Goal: Task Accomplishment & Management: Use online tool/utility

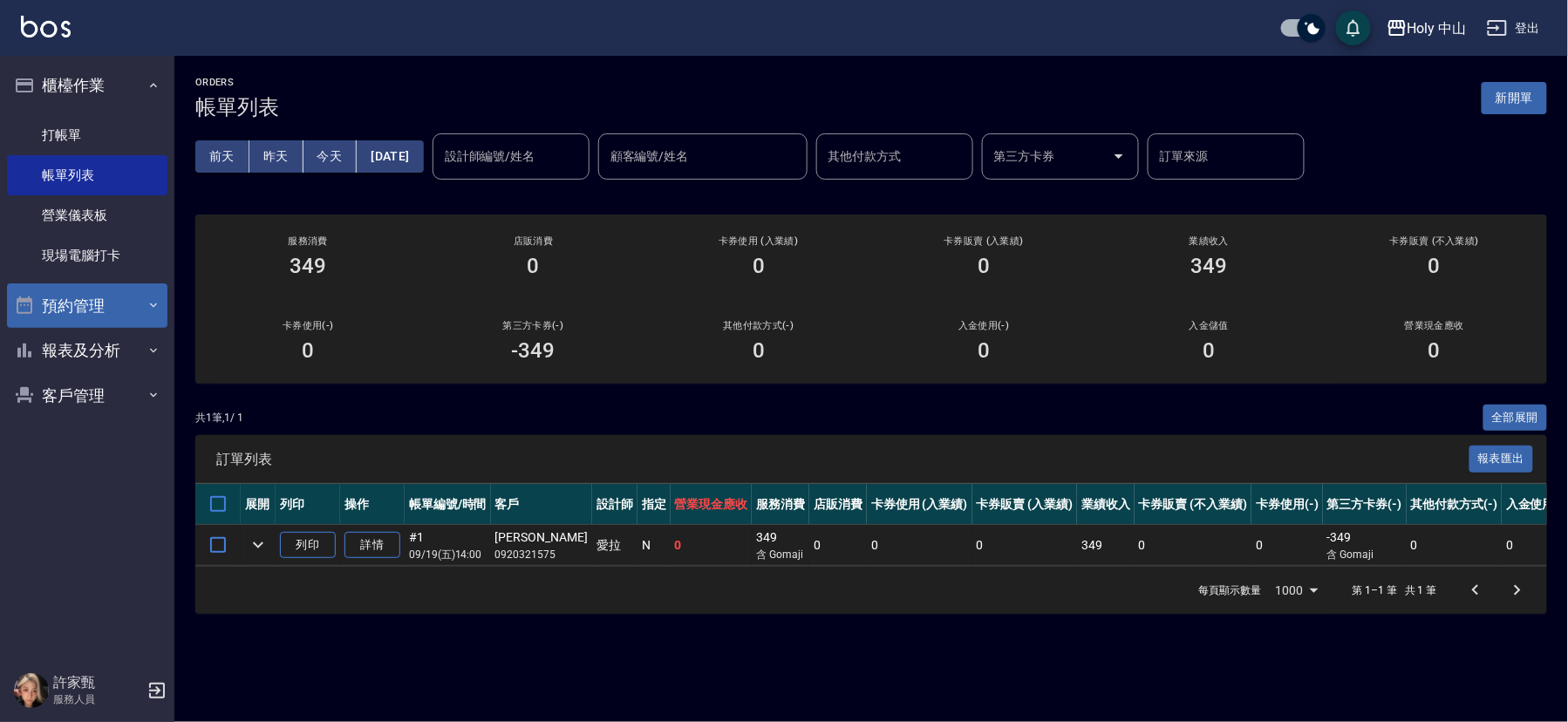
click at [124, 311] on button "預約管理" at bounding box center [87, 305] width 161 height 45
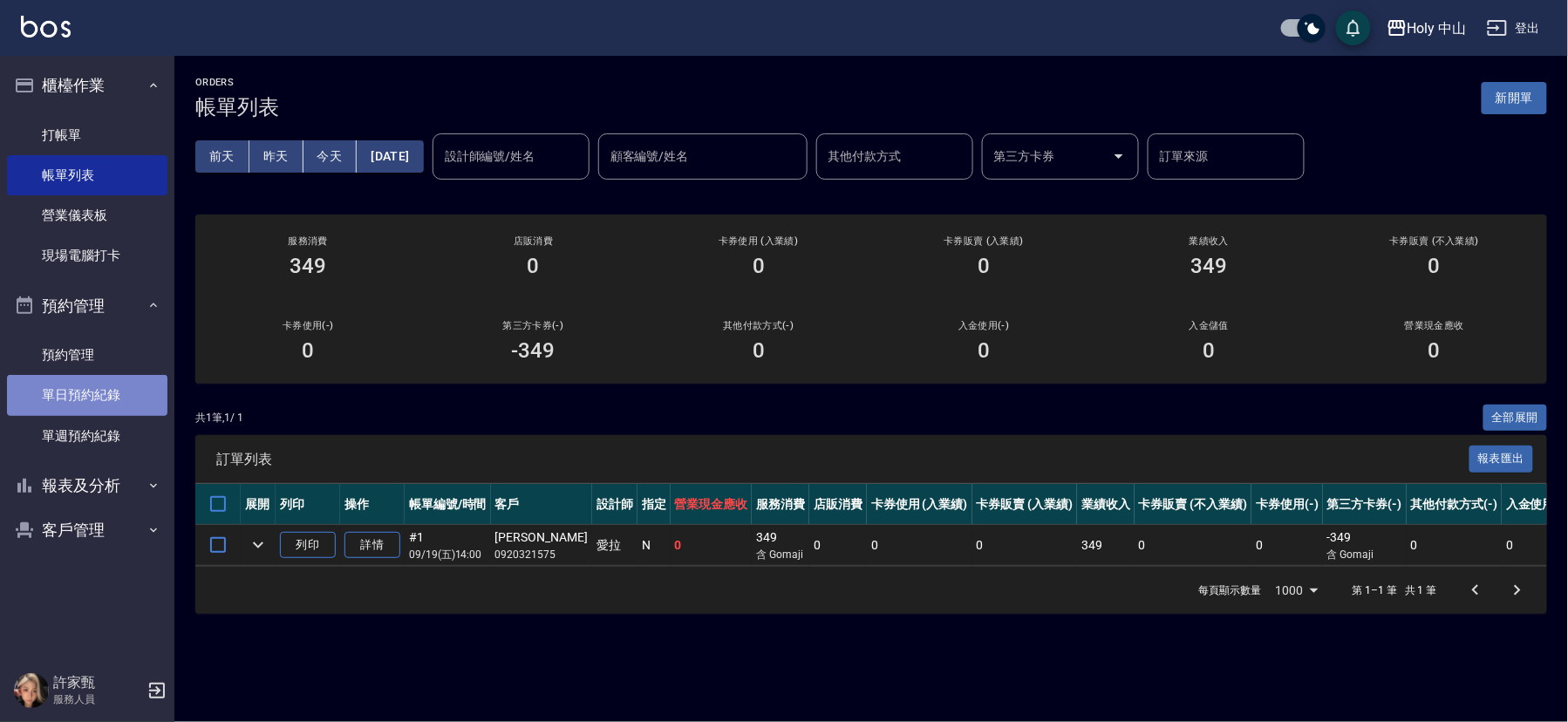
click at [84, 397] on link "單日預約紀錄" at bounding box center [87, 395] width 161 height 40
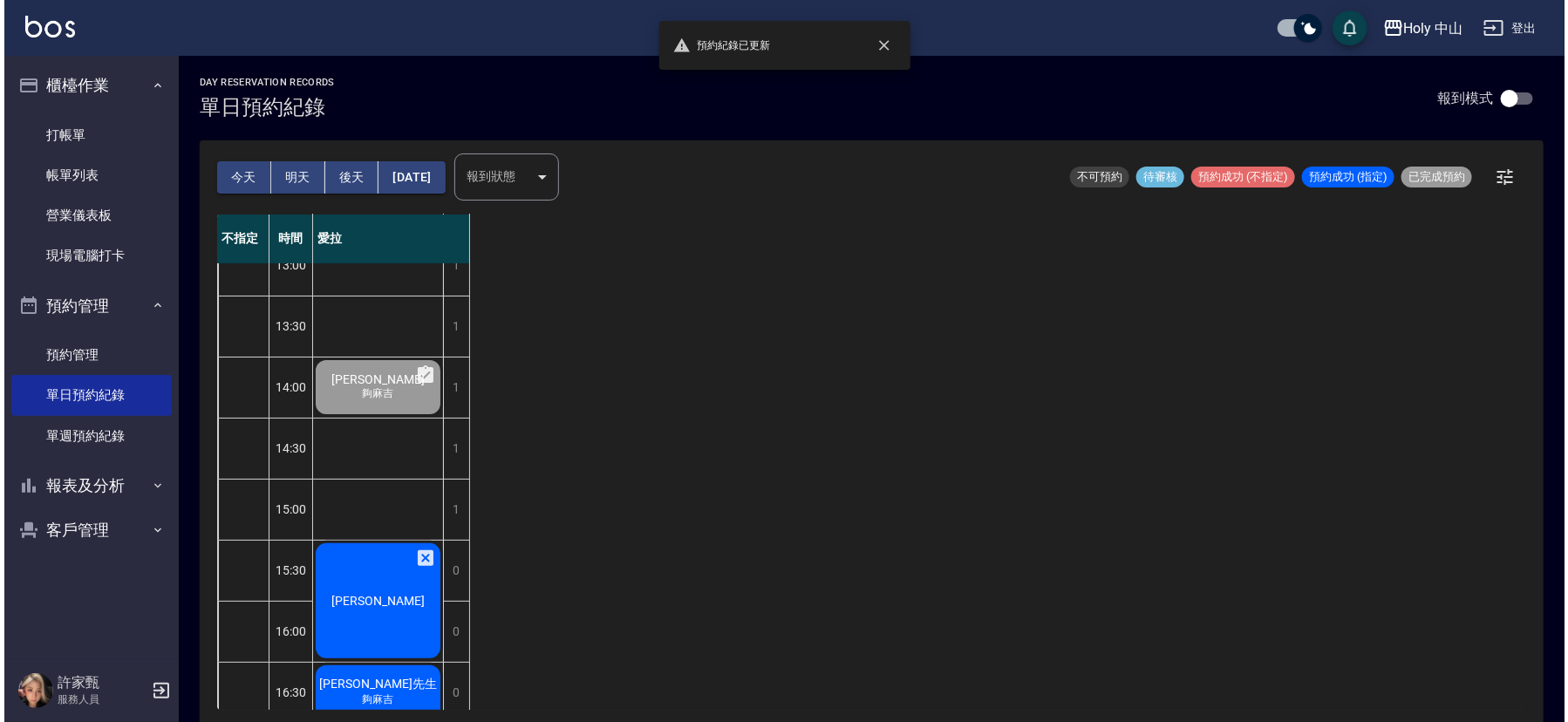
scroll to position [261, 0]
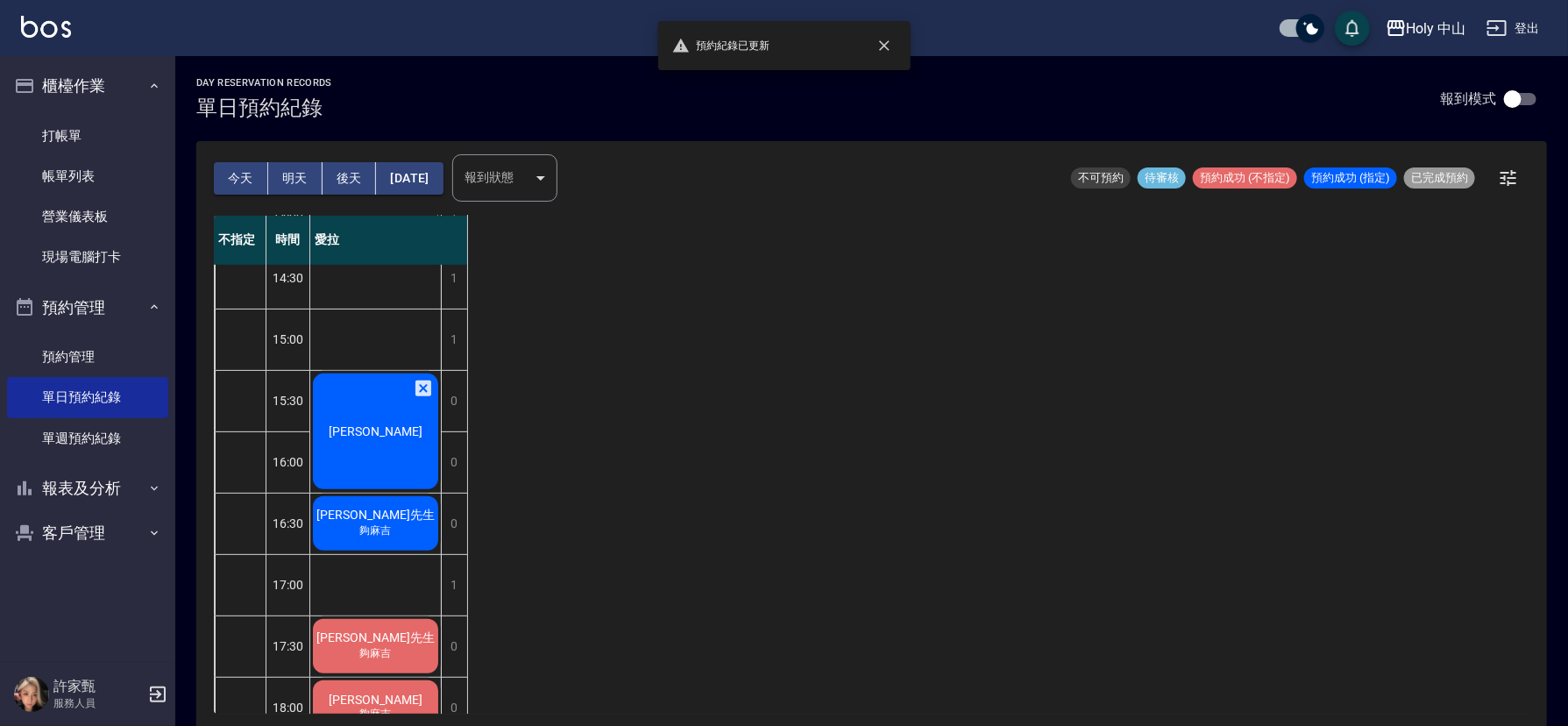
click at [425, 440] on div "[PERSON_NAME]" at bounding box center [375, 431] width 131 height 121
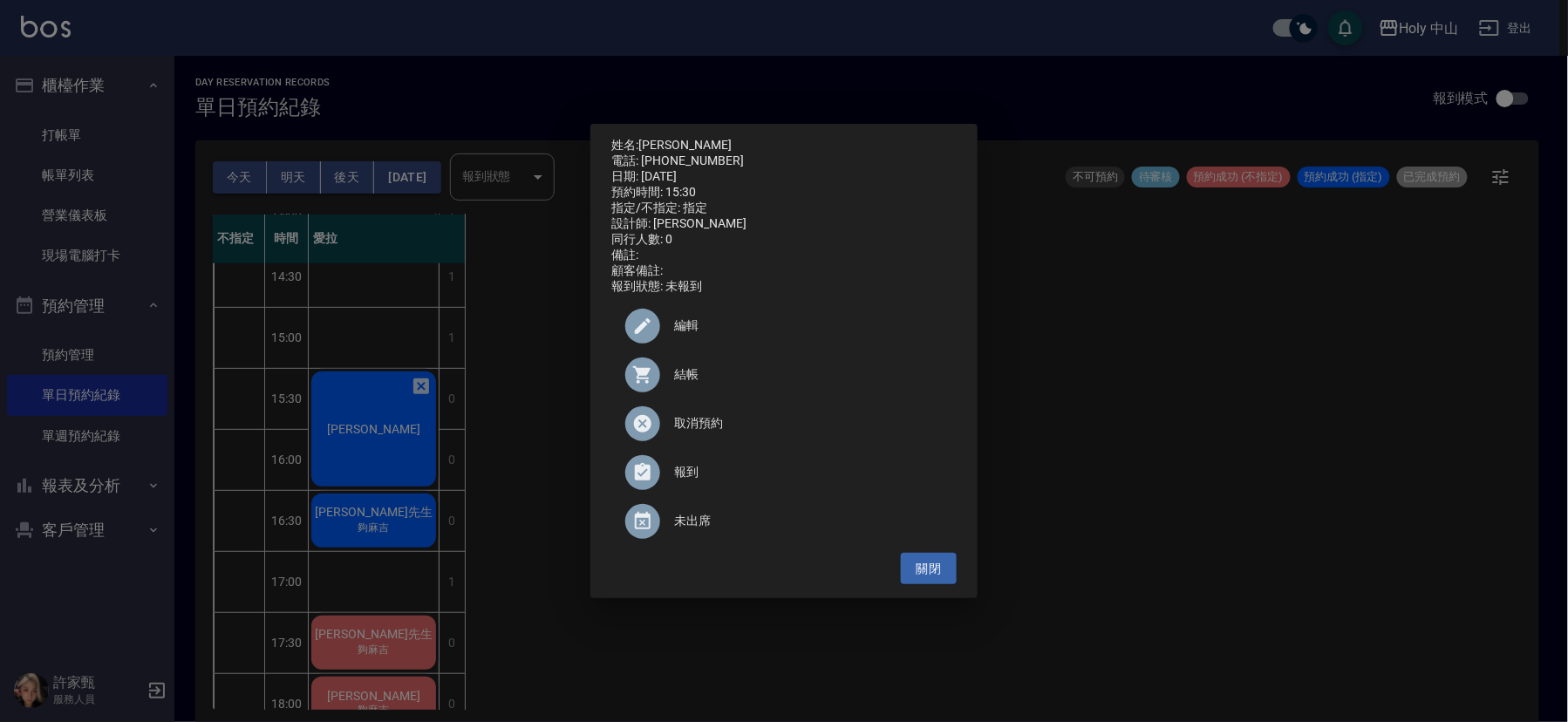
click at [692, 383] on span "結帳" at bounding box center [808, 374] width 269 height 18
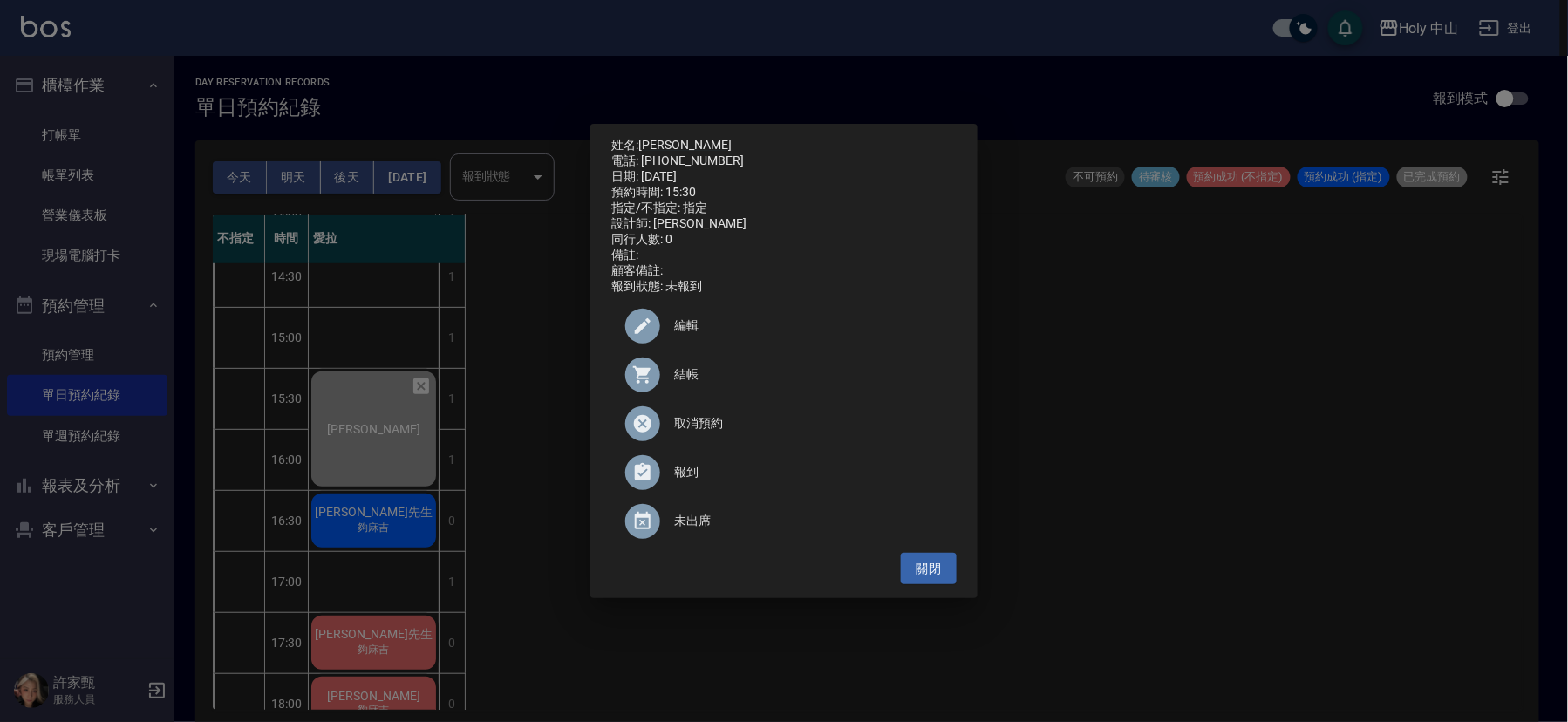
click at [1467, 437] on div "姓名: 徐銘亨 電話: 0911151131 日期: 2025/09/19 預約時間: 15:30 指定/不指定: 指定 設計師: 愛拉 同行人數: 0 備註…" at bounding box center [784, 361] width 1568 height 722
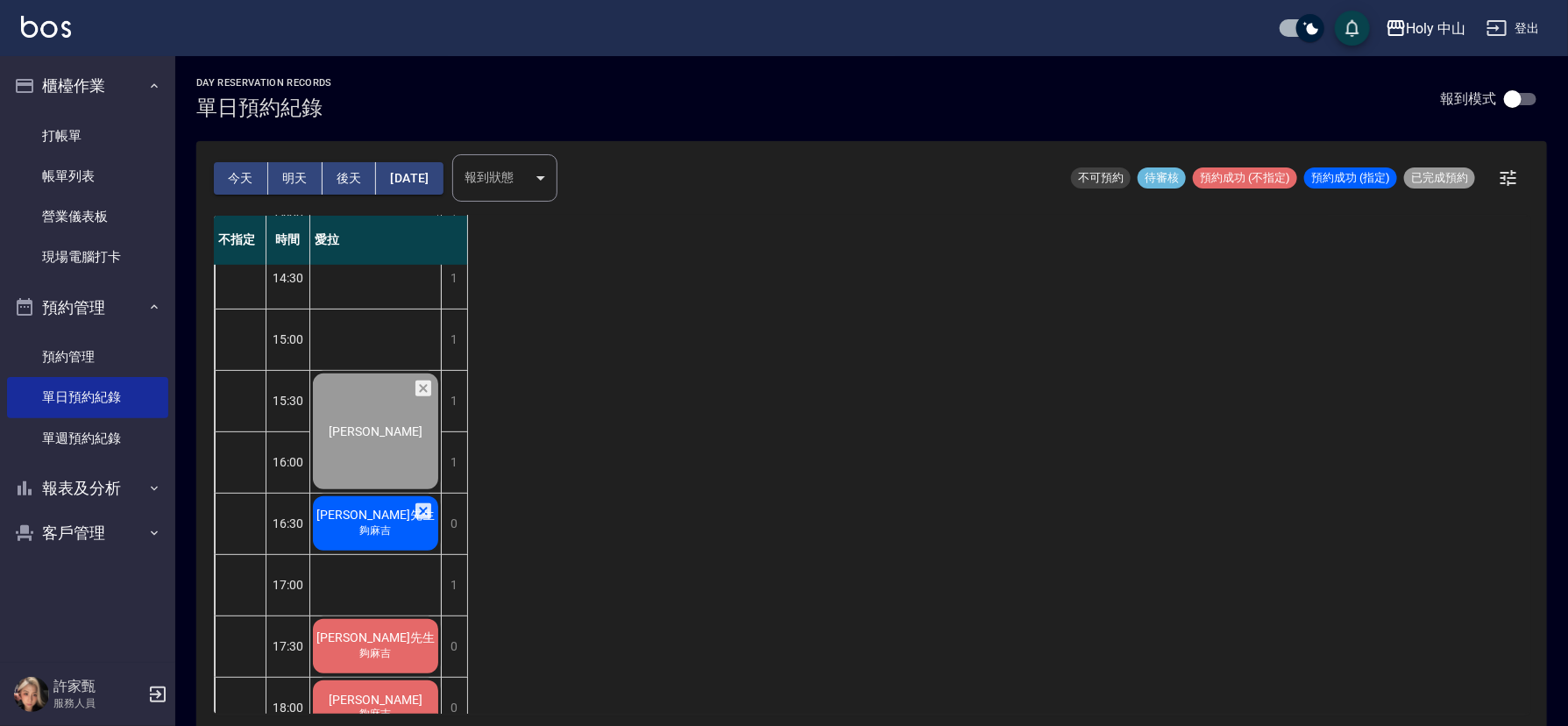
click at [396, 515] on span "[PERSON_NAME]先生" at bounding box center [375, 515] width 125 height 16
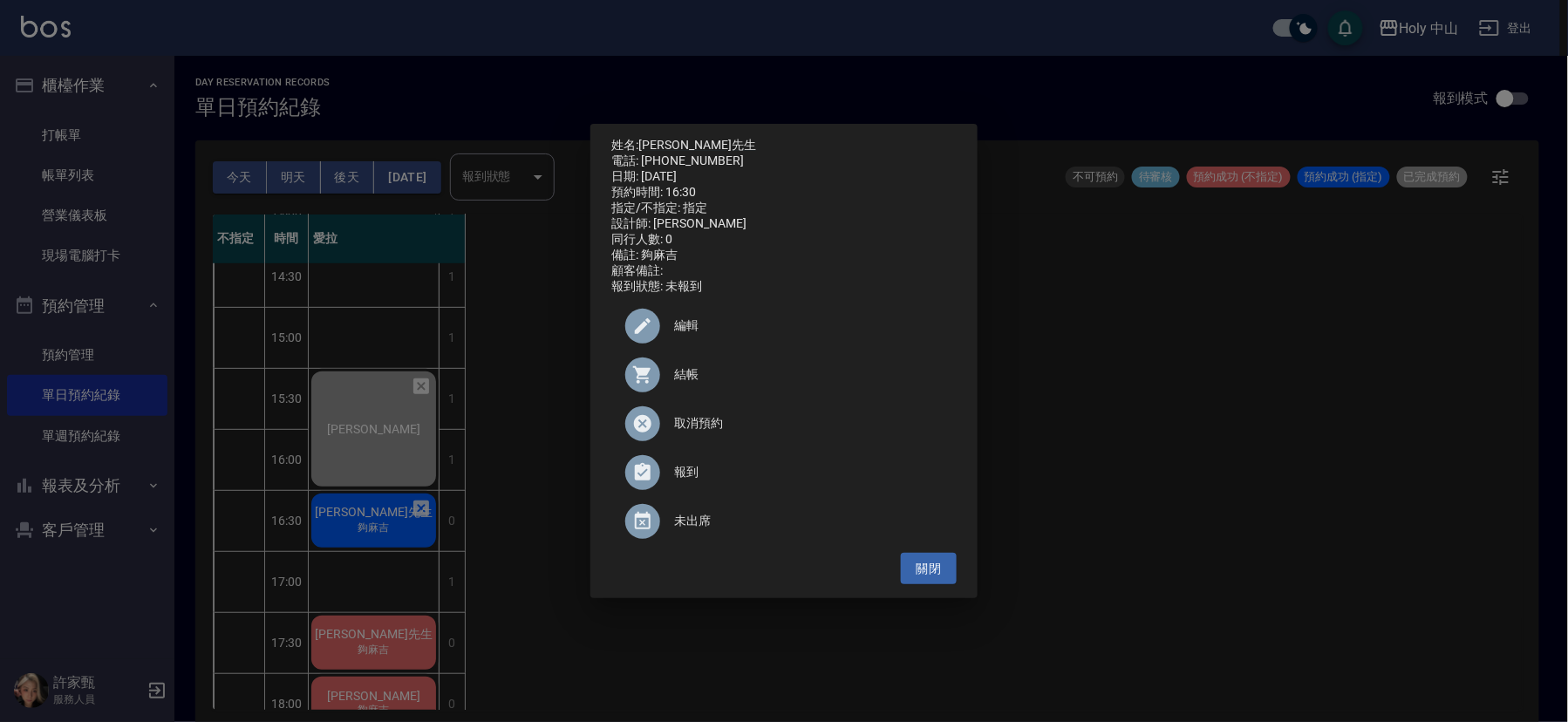
click at [682, 376] on span "結帳" at bounding box center [808, 374] width 269 height 18
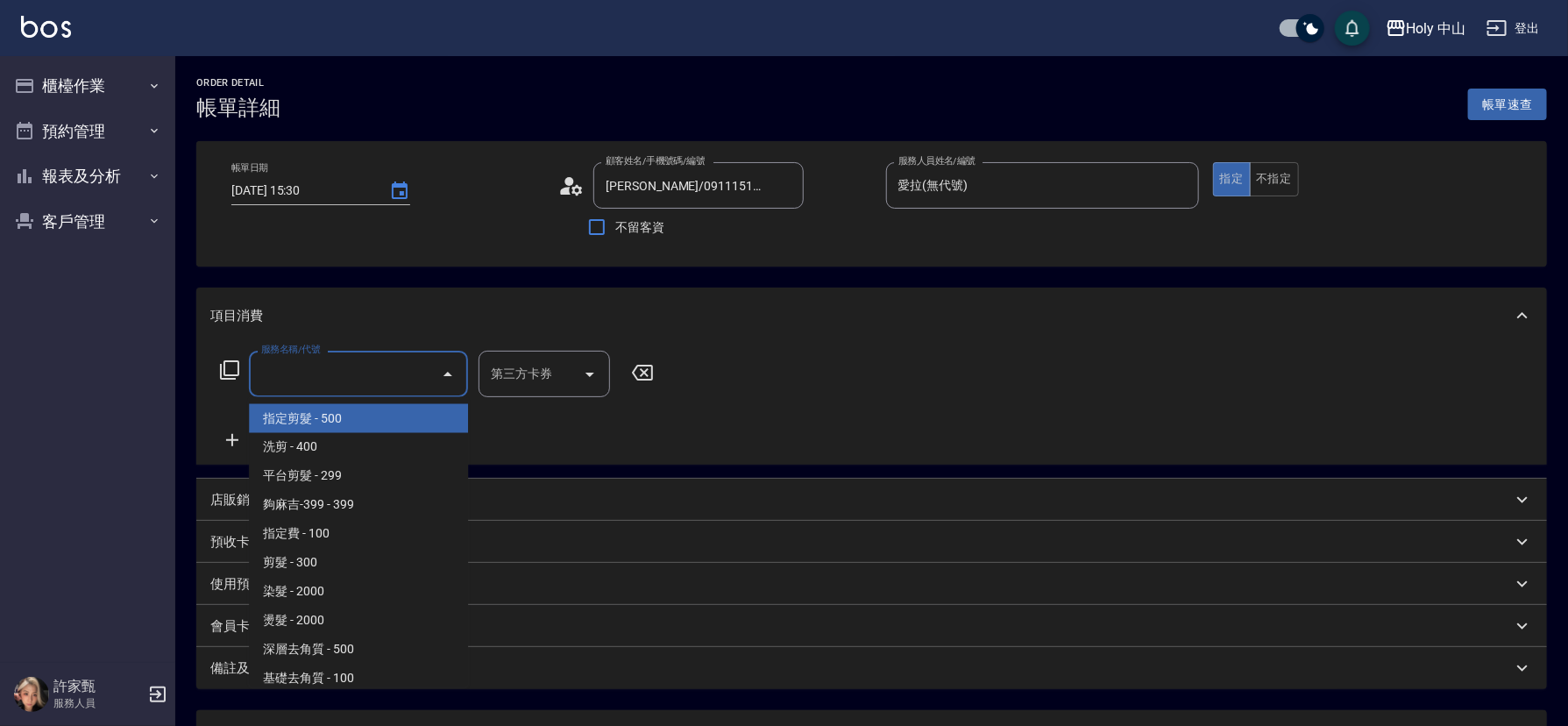
click at [359, 368] on input "服務名稱/代號" at bounding box center [346, 374] width 177 height 30
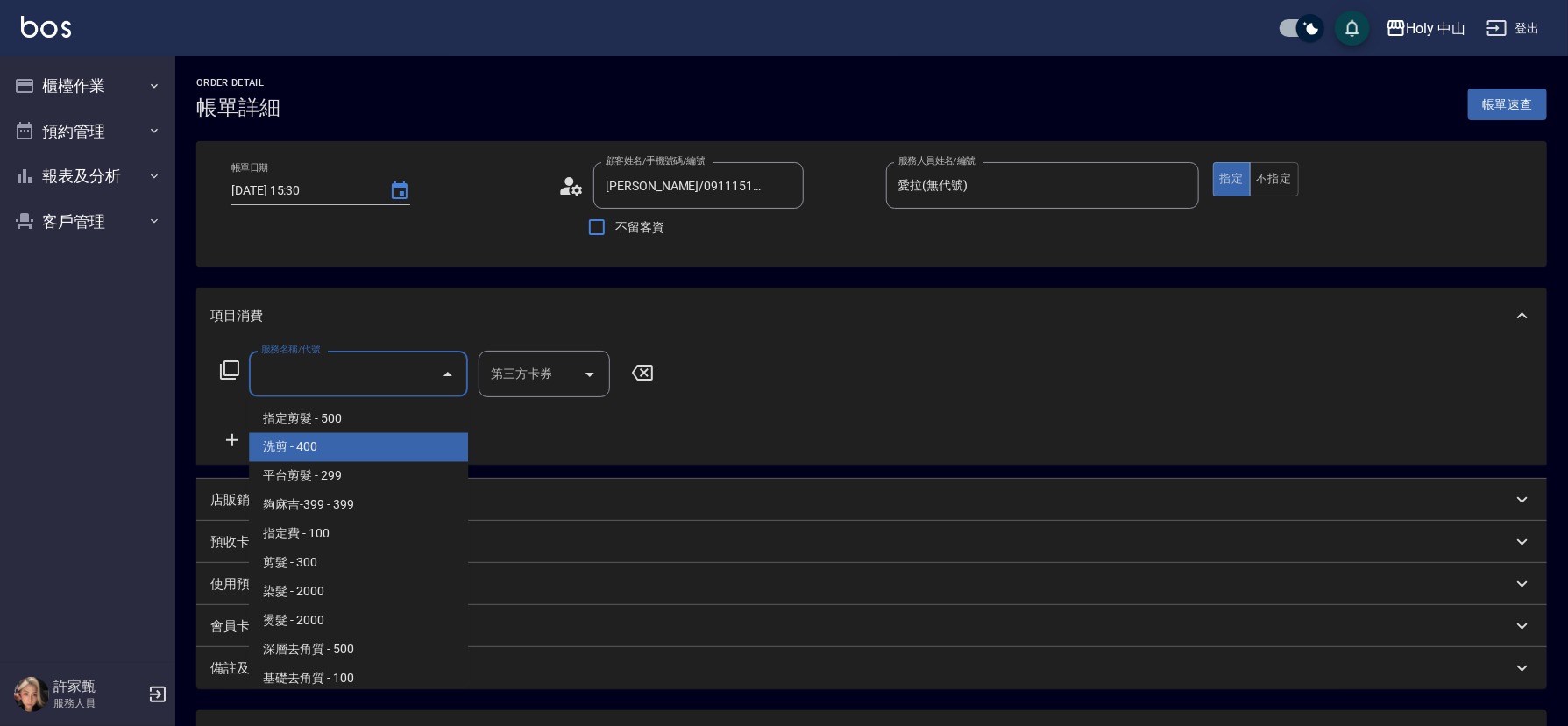
click at [275, 443] on span "洗剪 - 400" at bounding box center [359, 447] width 220 height 29
type input "洗剪(3)"
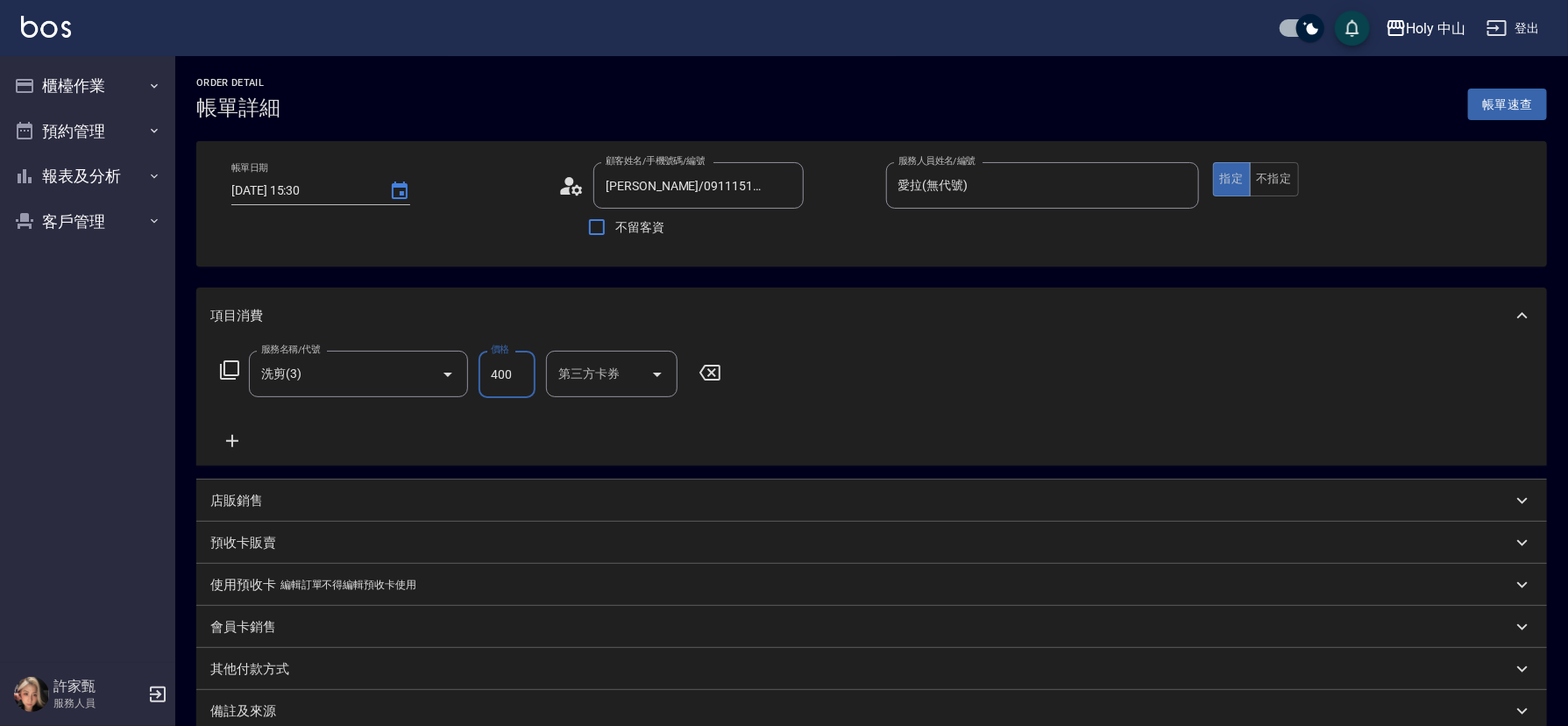
click at [512, 372] on input "400" at bounding box center [507, 374] width 57 height 47
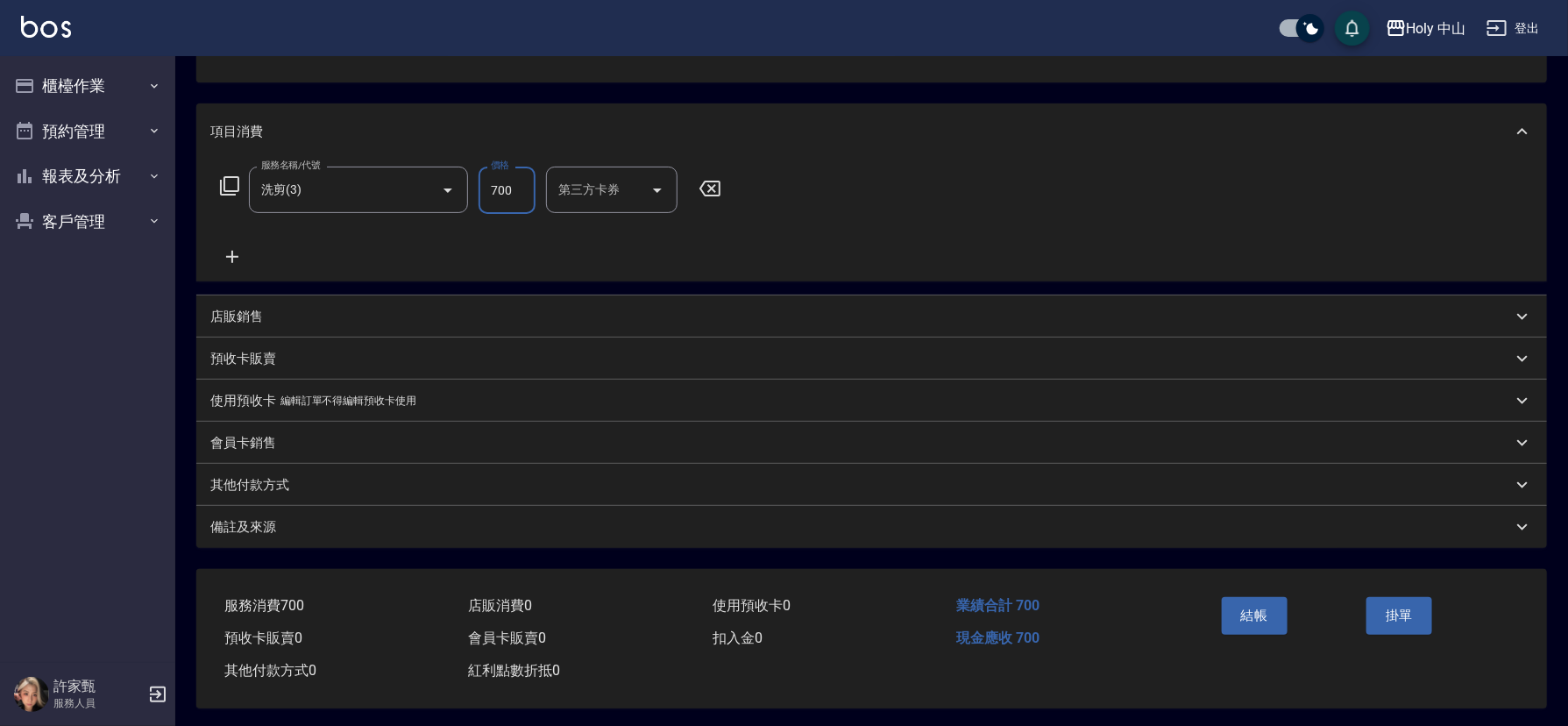
scroll to position [194, 0]
type input "700"
click at [516, 515] on div "備註及來源" at bounding box center [861, 524] width 1302 height 18
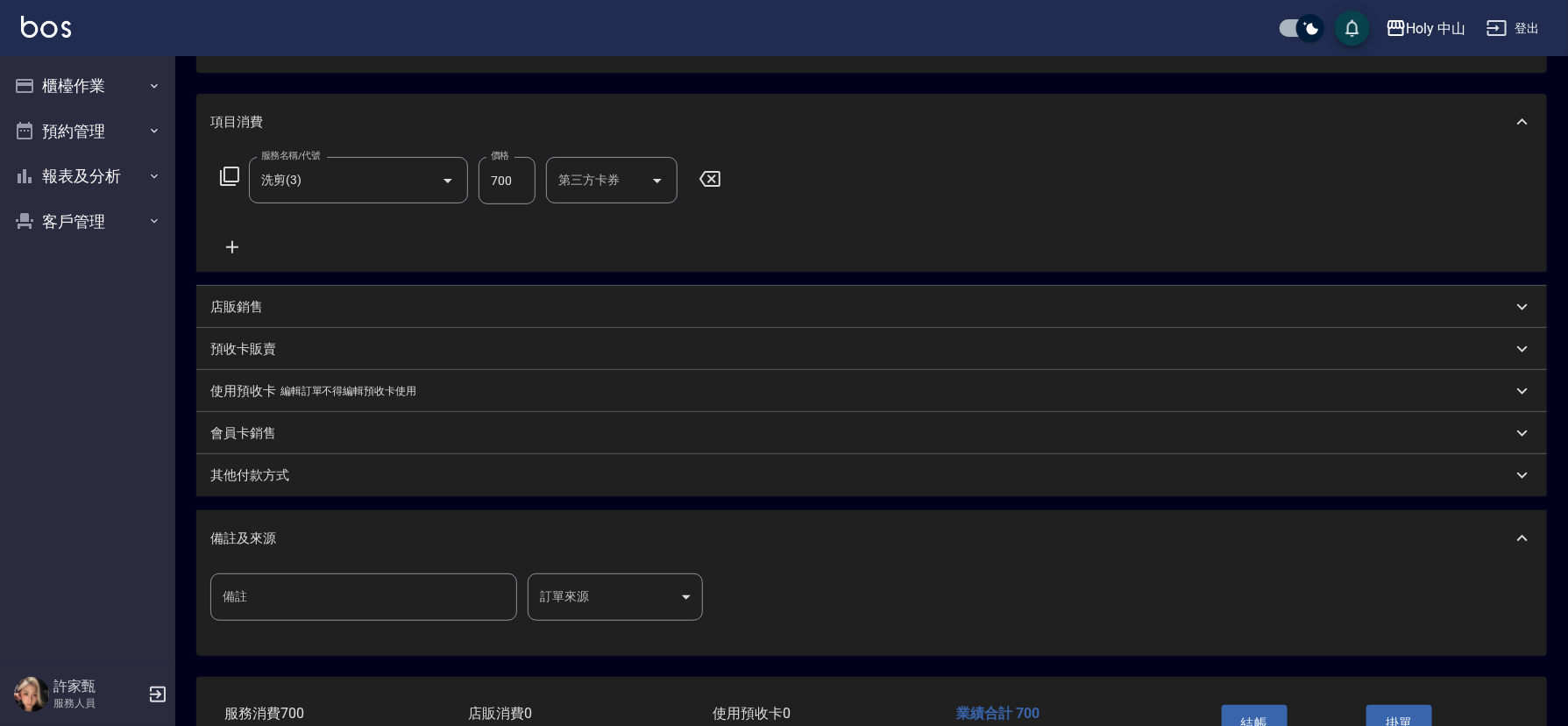
click at [597, 596] on body "Holy 中山 登出 櫃檯作業 打帳單 帳單列表 營業儀表板 現場電腦打卡 預約管理 預約管理 單日預約紀錄 單週預約紀錄 報表及分析 報表目錄 店家日報表 …" at bounding box center [784, 322] width 1568 height 1031
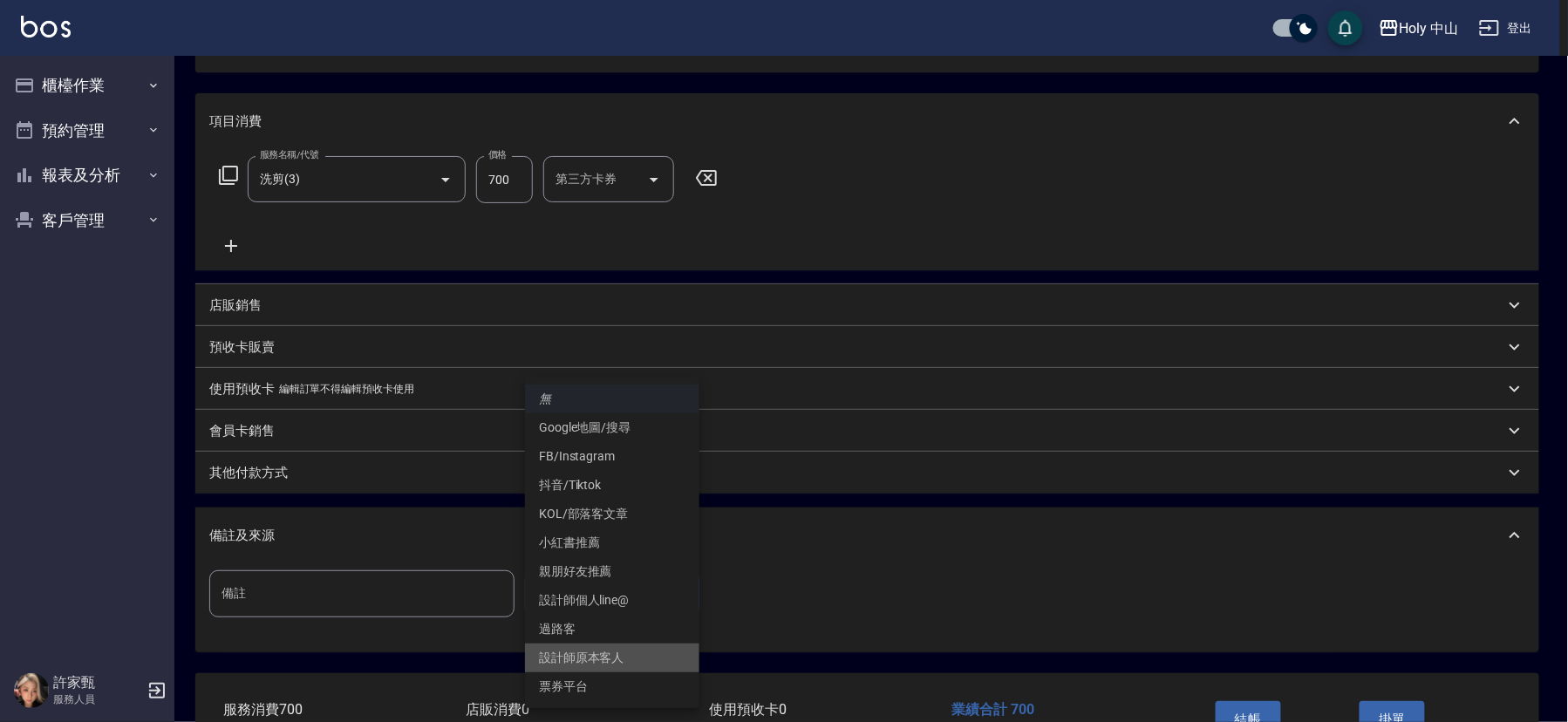
click at [608, 661] on li "設計師原本客人" at bounding box center [612, 657] width 174 height 28
type input "設計師原本客人"
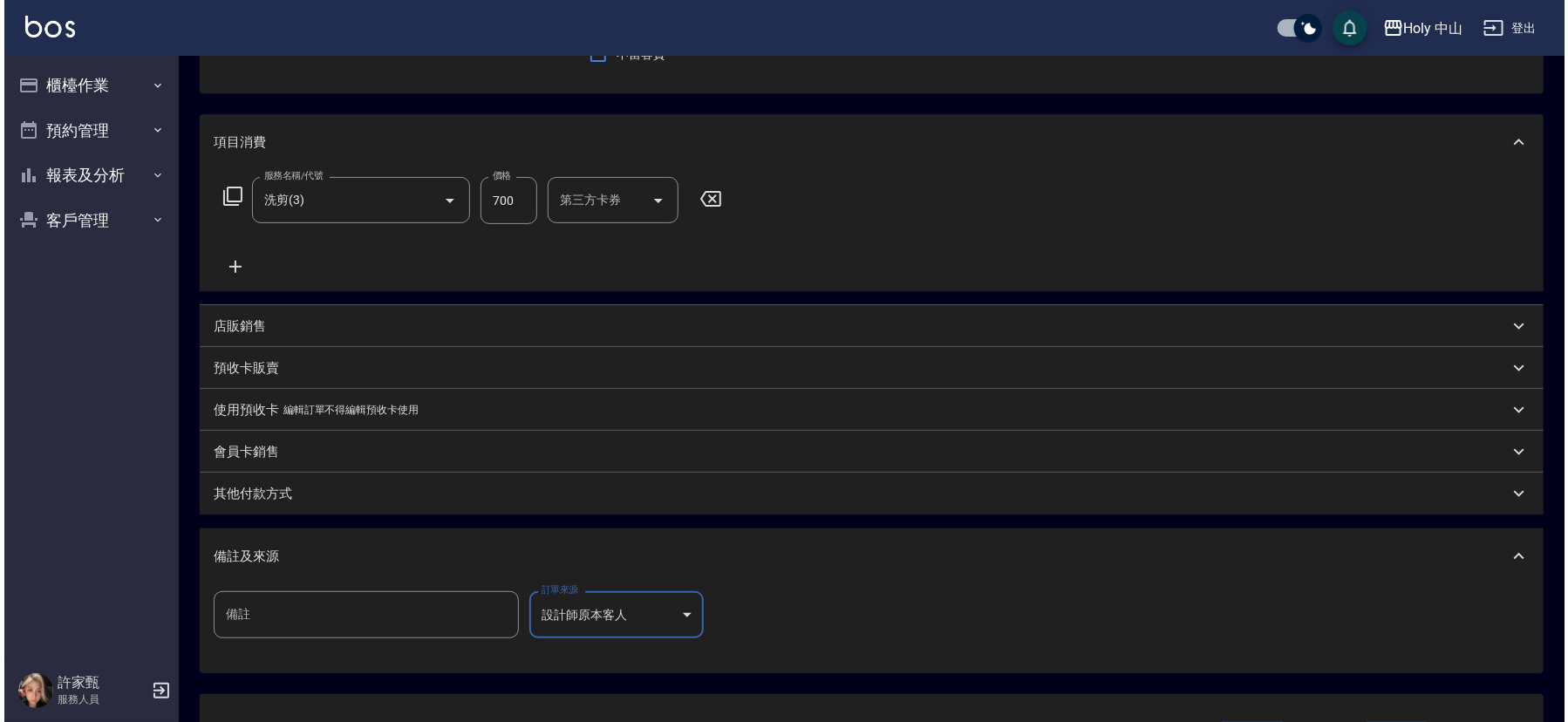
scroll to position [309, 0]
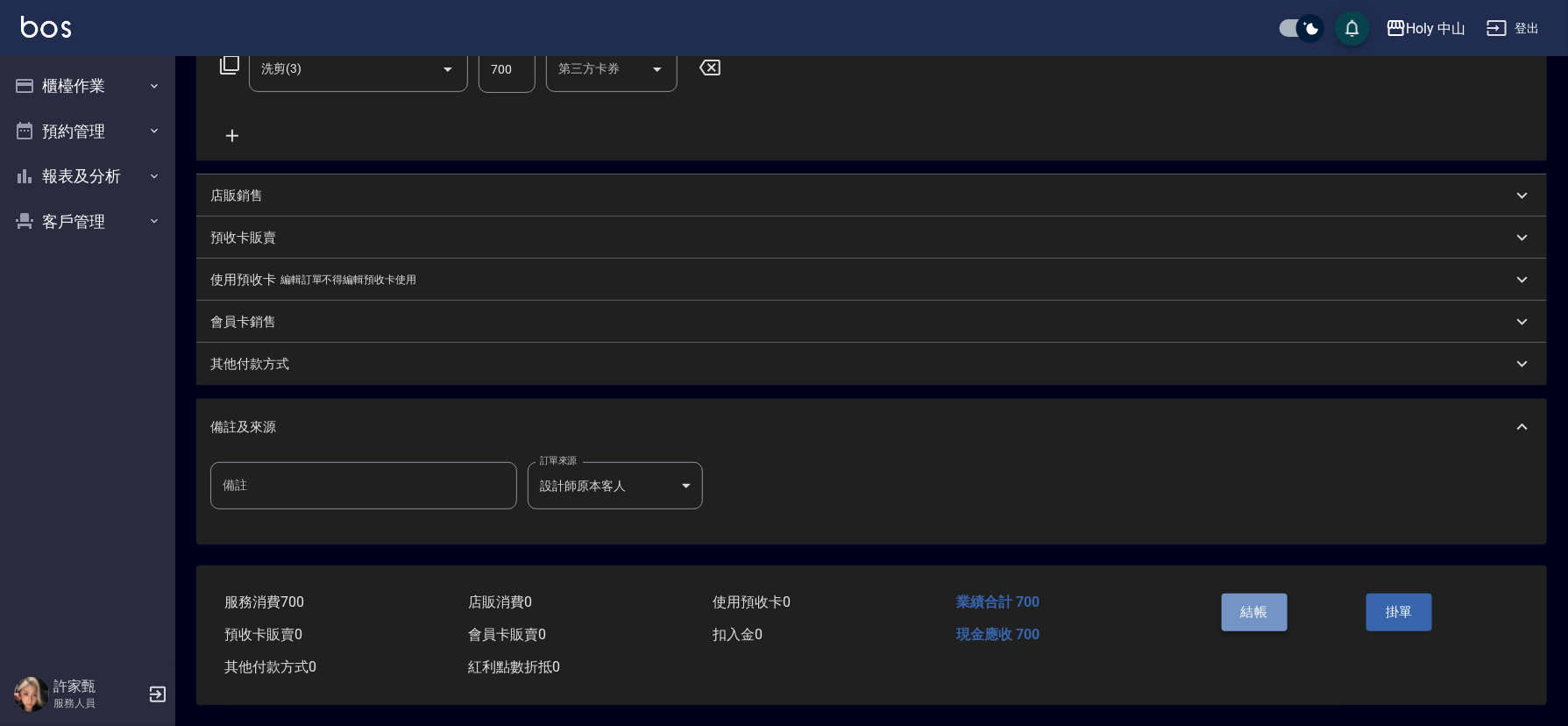
click at [1250, 601] on button "結帳" at bounding box center [1254, 613] width 65 height 37
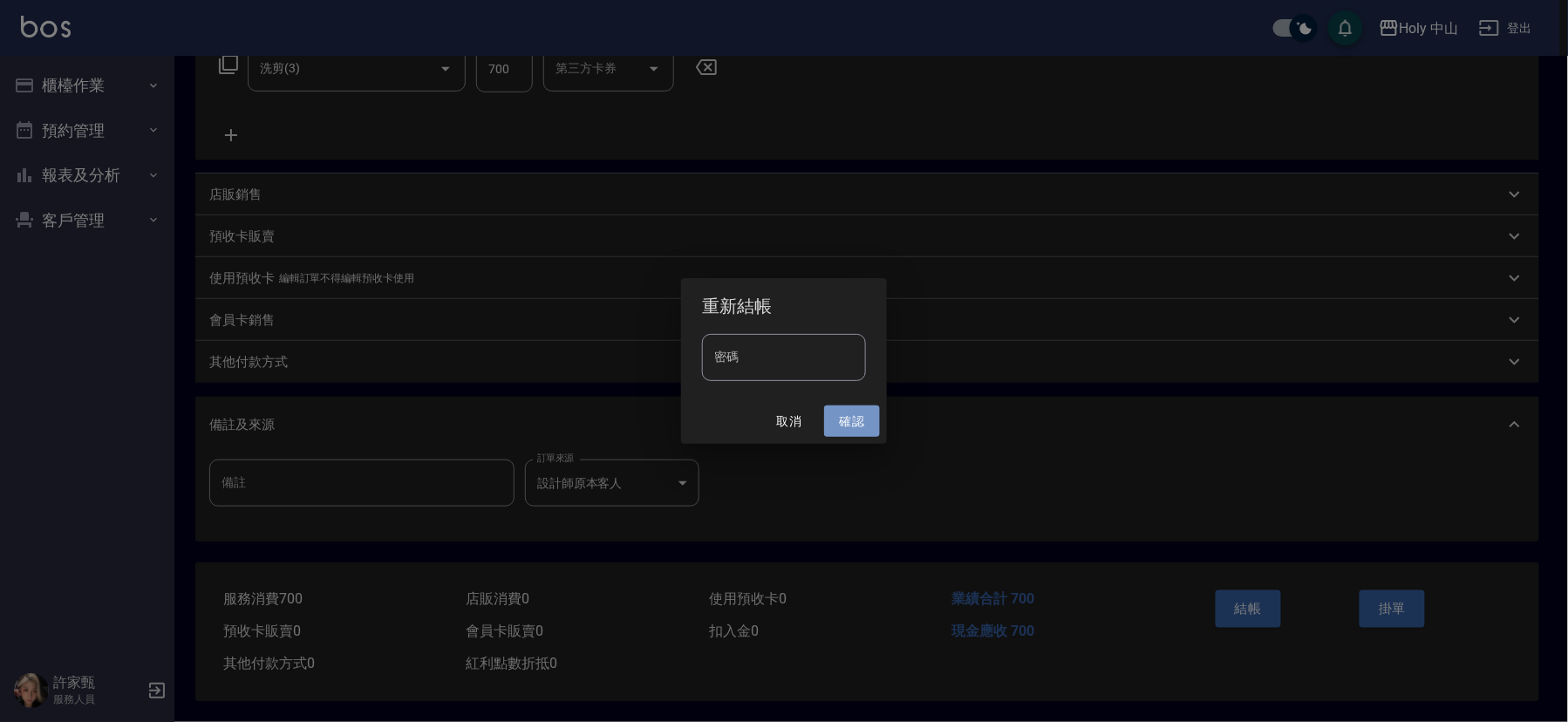
click at [863, 423] on button "確認" at bounding box center [851, 421] width 56 height 32
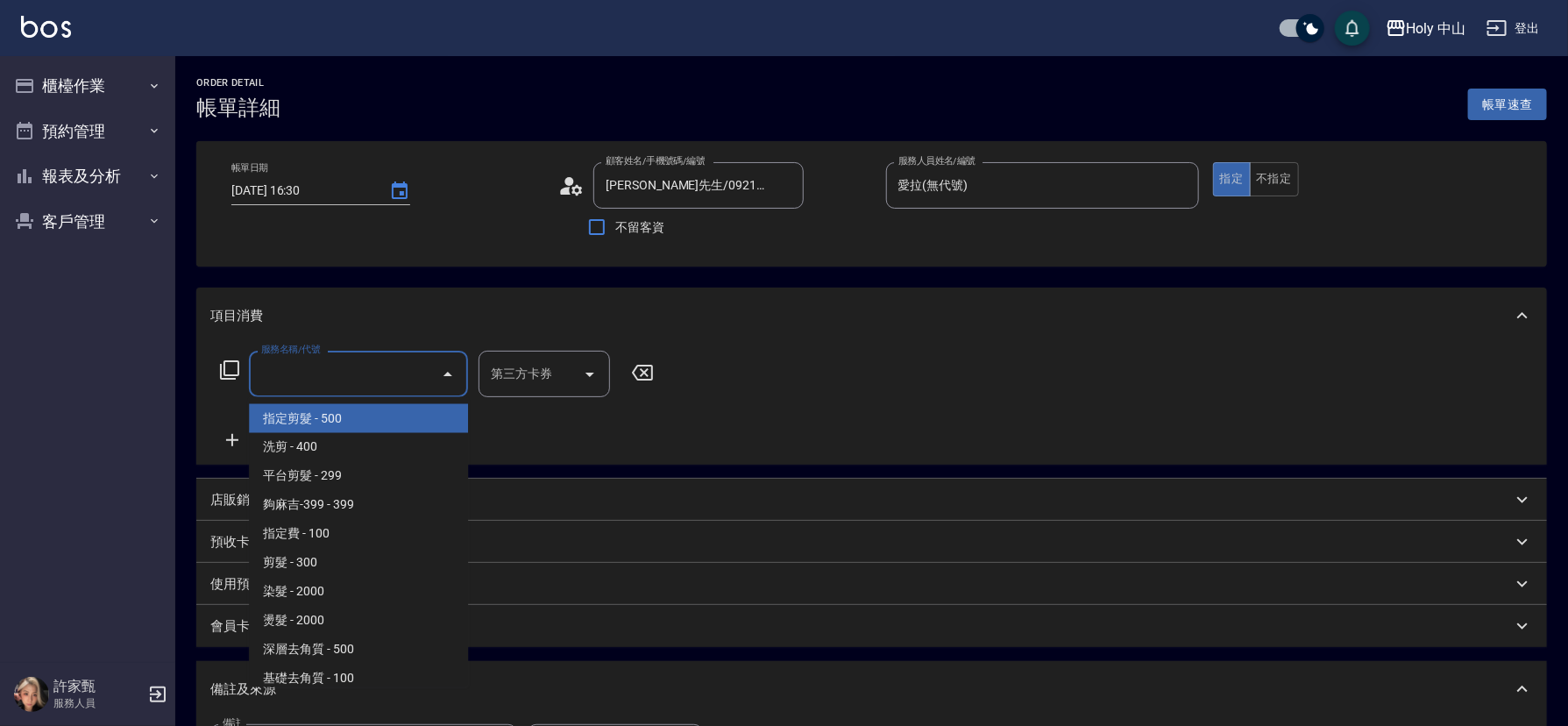
click at [339, 374] on input "服務名稱/代號" at bounding box center [346, 374] width 177 height 30
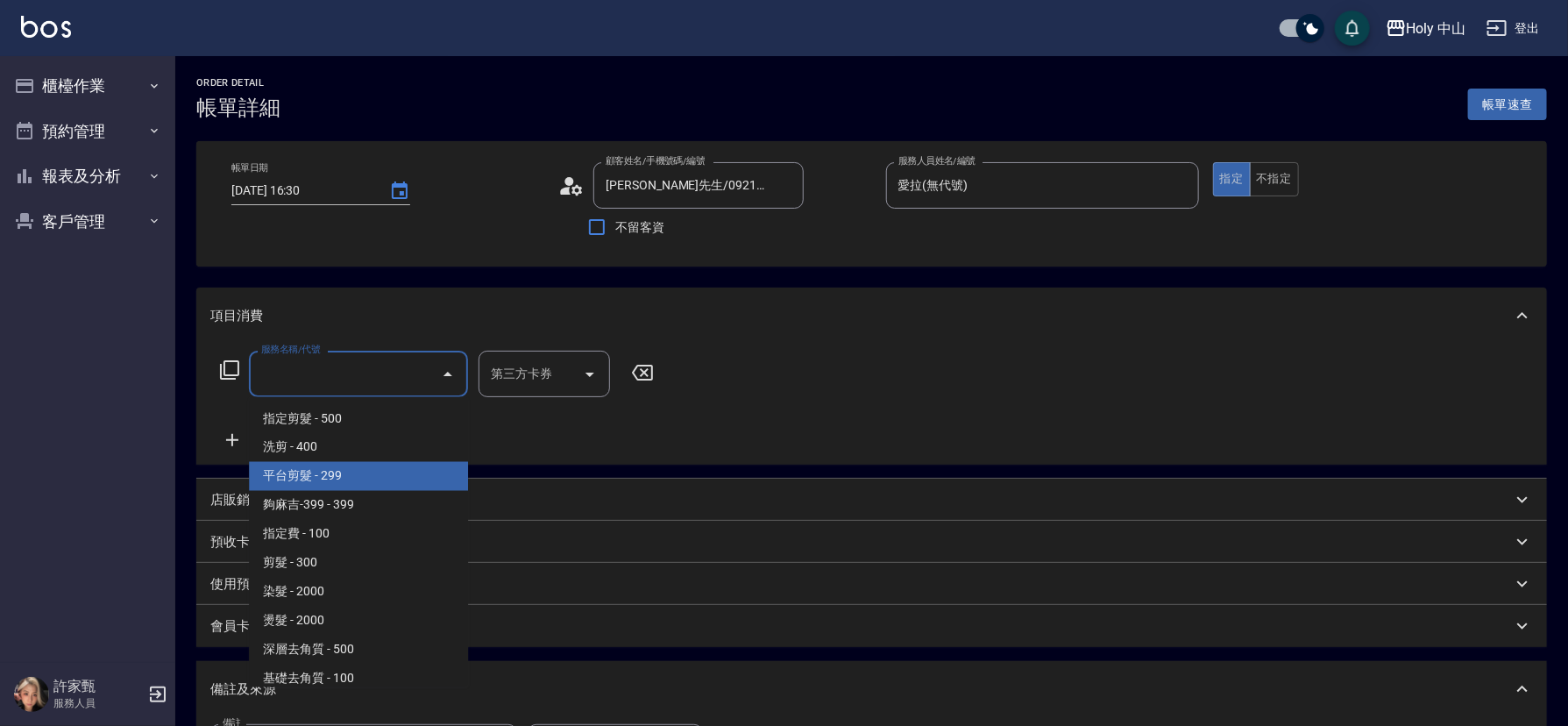
click at [327, 476] on span "平台剪髮 - 299" at bounding box center [359, 476] width 220 height 29
type input "平台剪髮(4)"
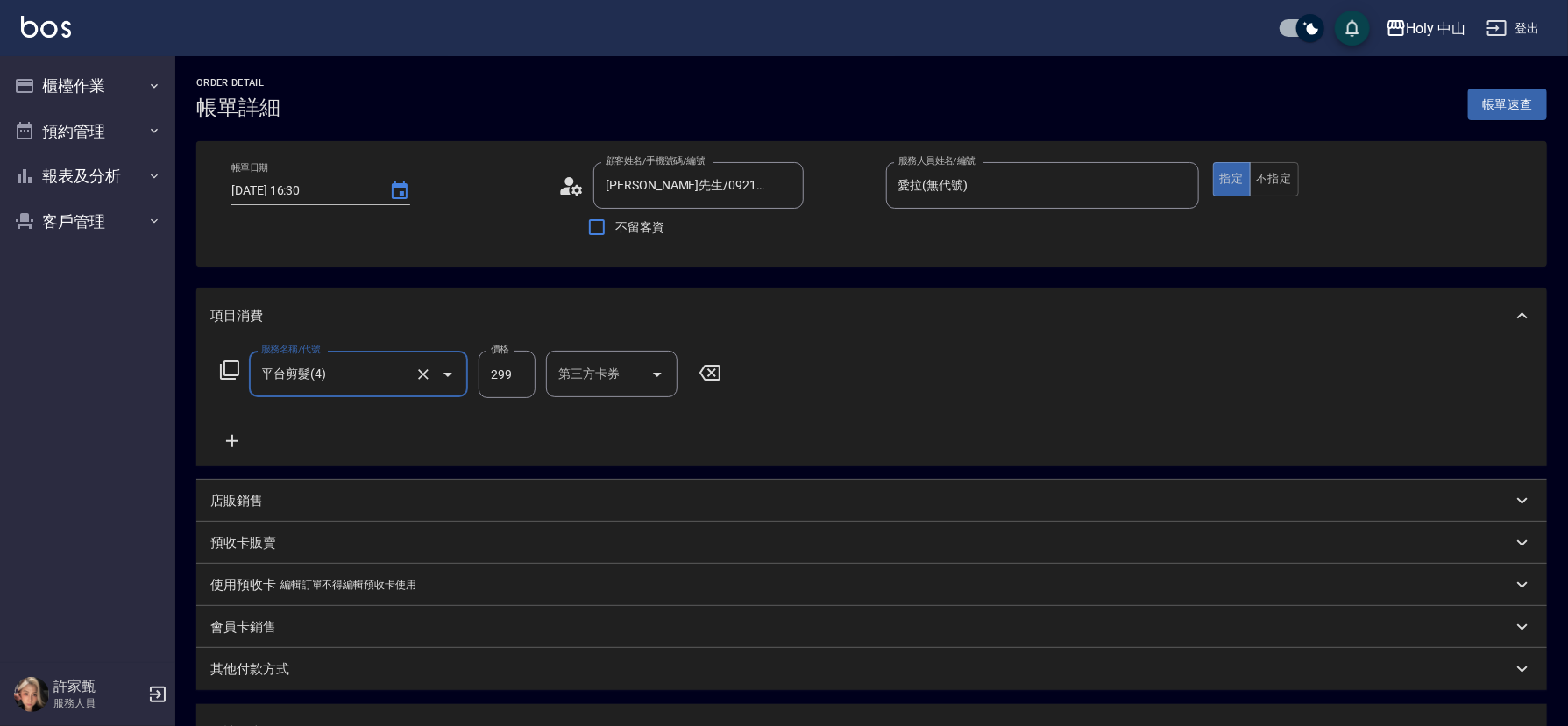
click at [598, 381] on div "第三方卡券 第三方卡券" at bounding box center [612, 374] width 132 height 46
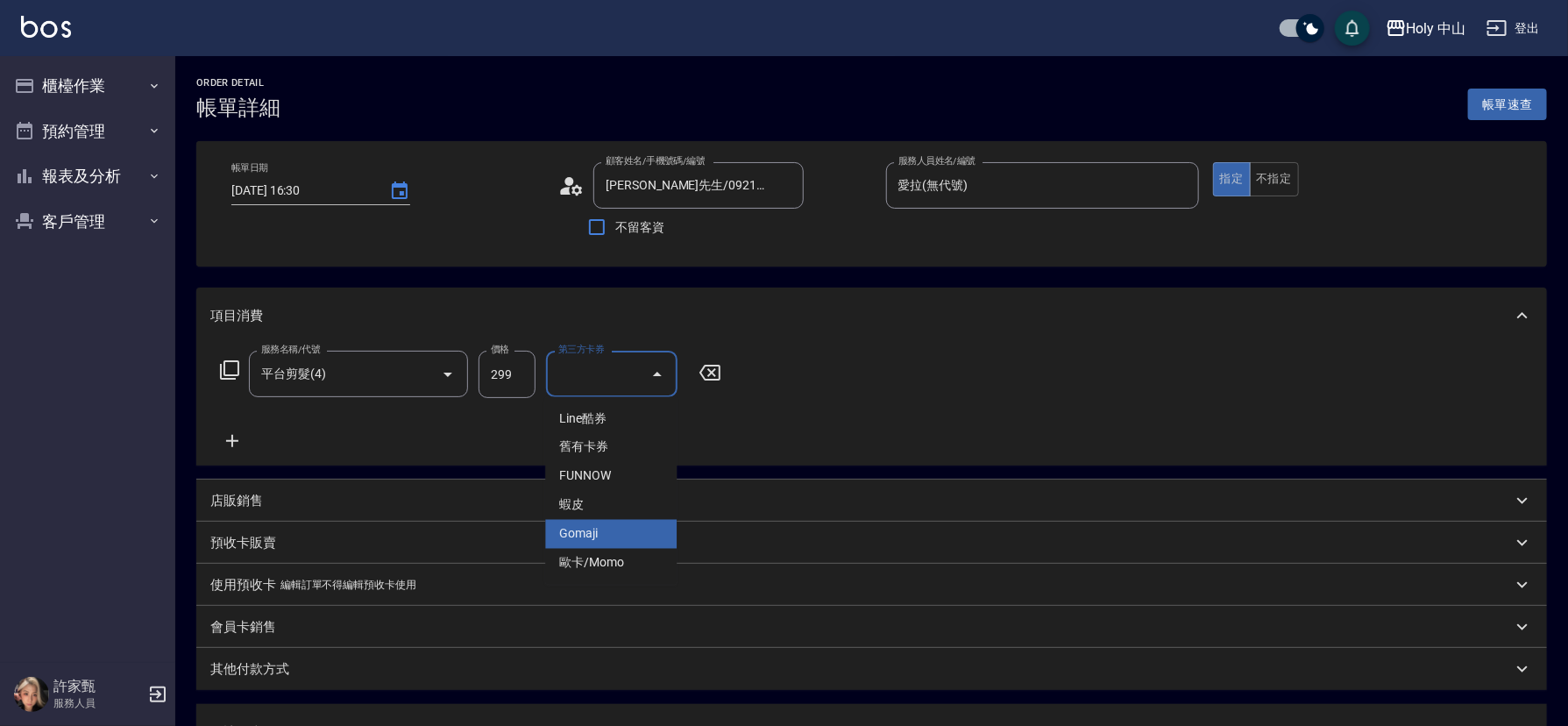
click at [601, 543] on span "Gomaji" at bounding box center [611, 534] width 132 height 29
type input "Gomaji"
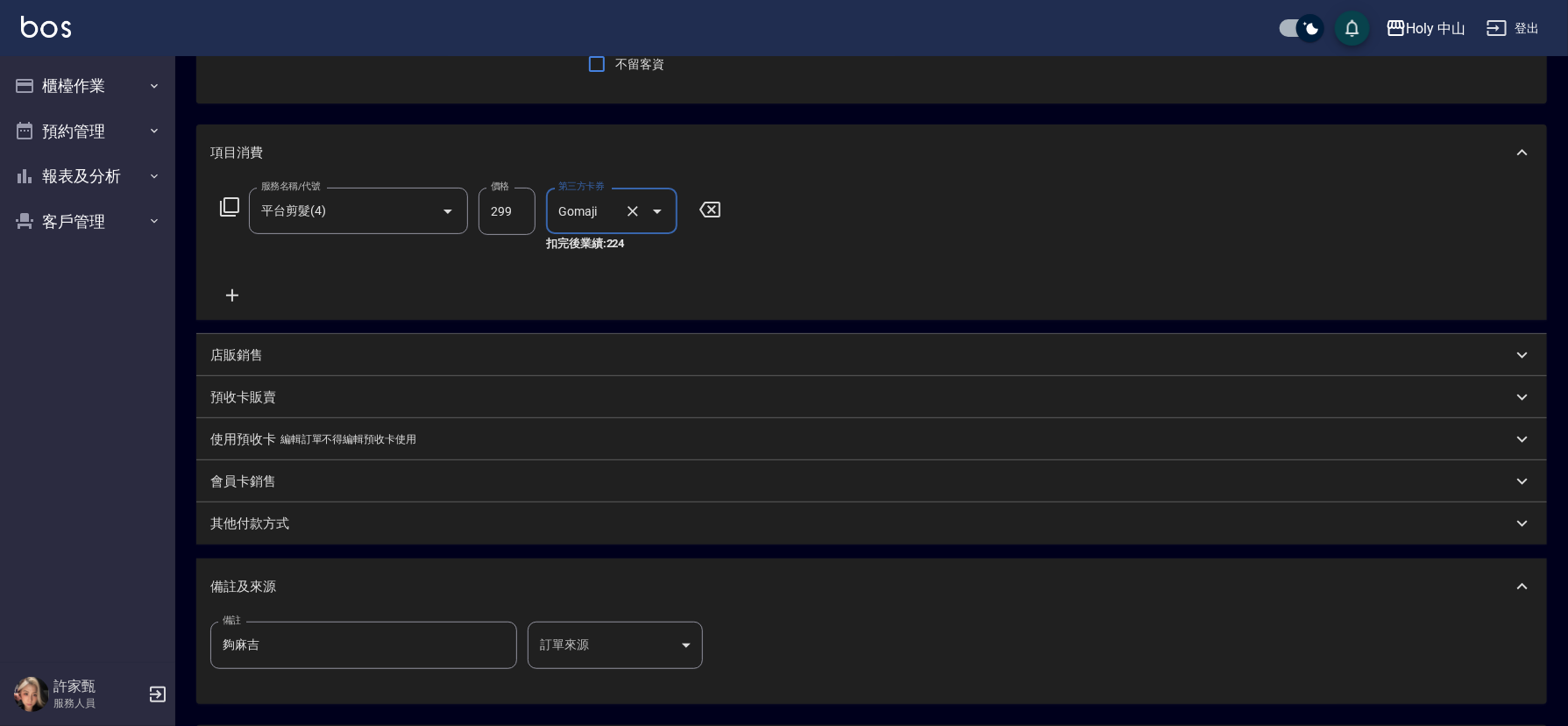
scroll to position [328, 0]
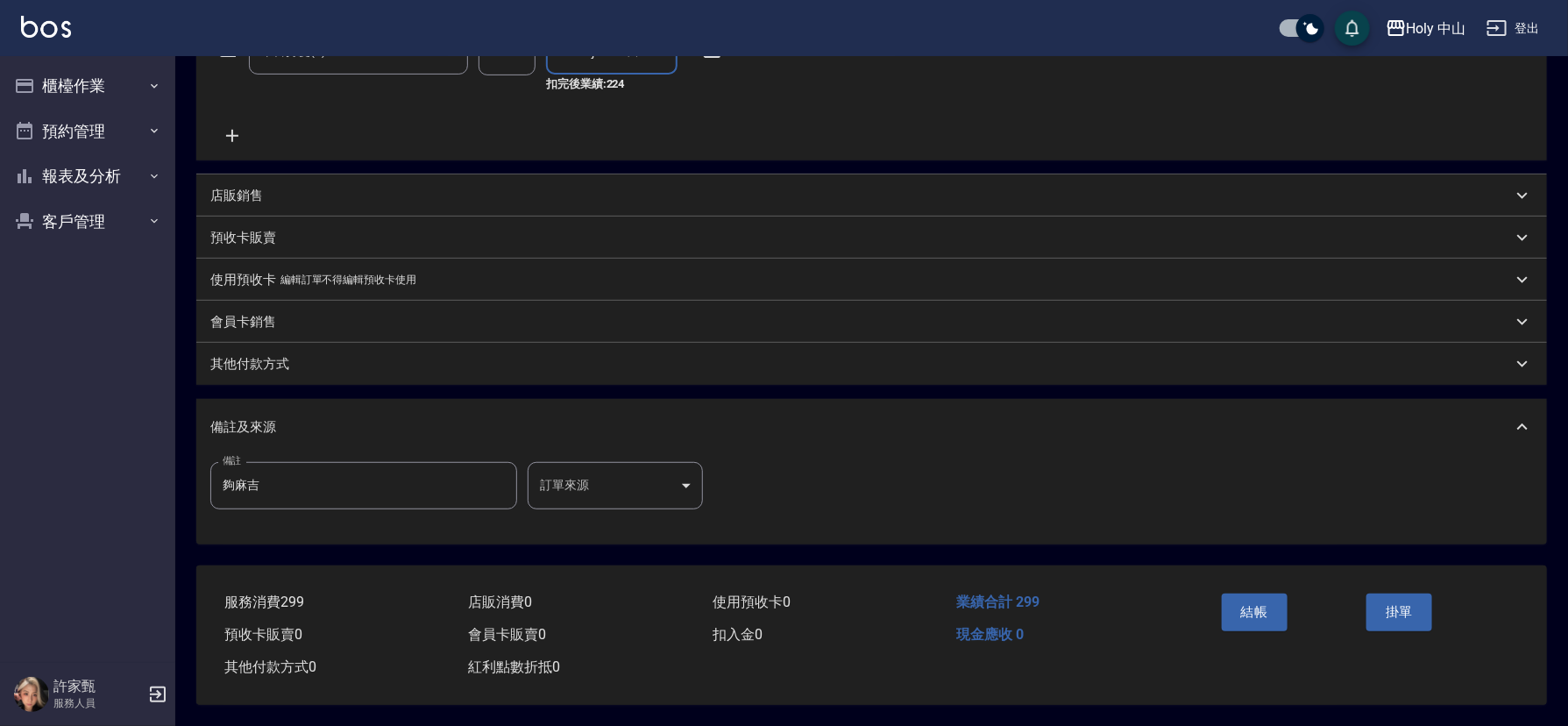
click at [542, 477] on body "Holy 中山 登出 櫃檯作業 打帳單 帳單列表 營業儀表板 現場電腦打卡 預約管理 預約管理 單日預約紀錄 單週預約紀錄 報表及分析 報表目錄 店家日報表 …" at bounding box center [784, 201] width 1568 height 1049
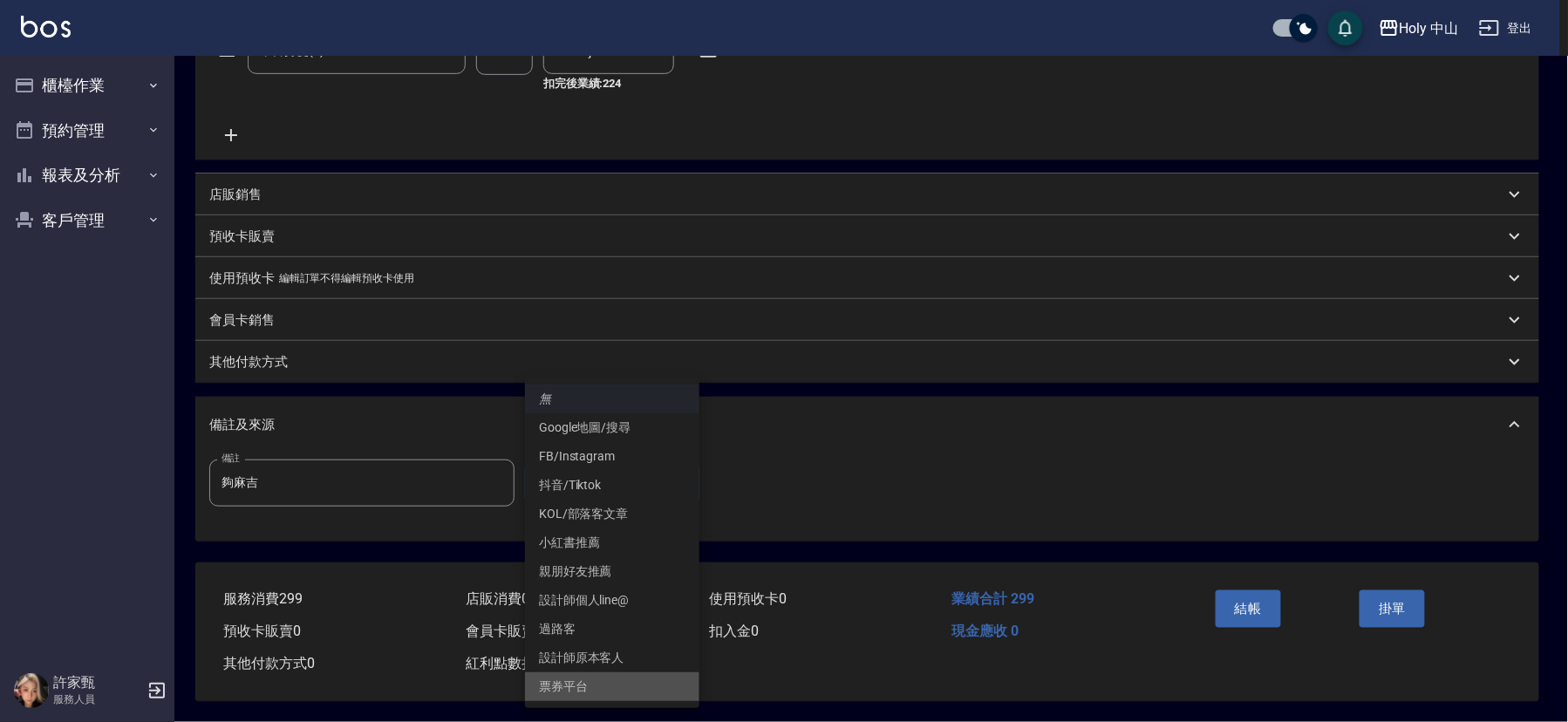
click at [582, 688] on li "票券平台" at bounding box center [612, 686] width 174 height 28
type input "票券平台"
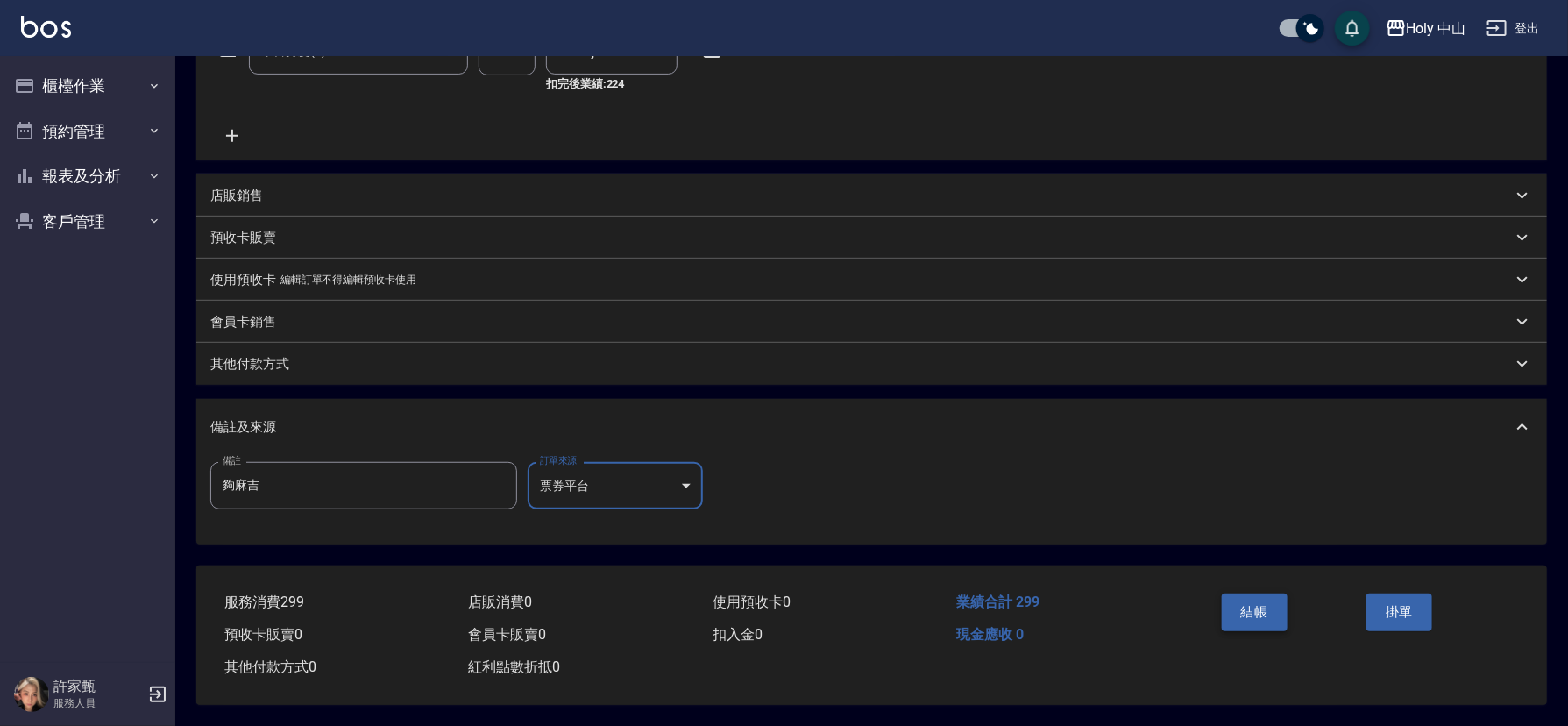
click at [1258, 604] on button "結帳" at bounding box center [1254, 613] width 65 height 37
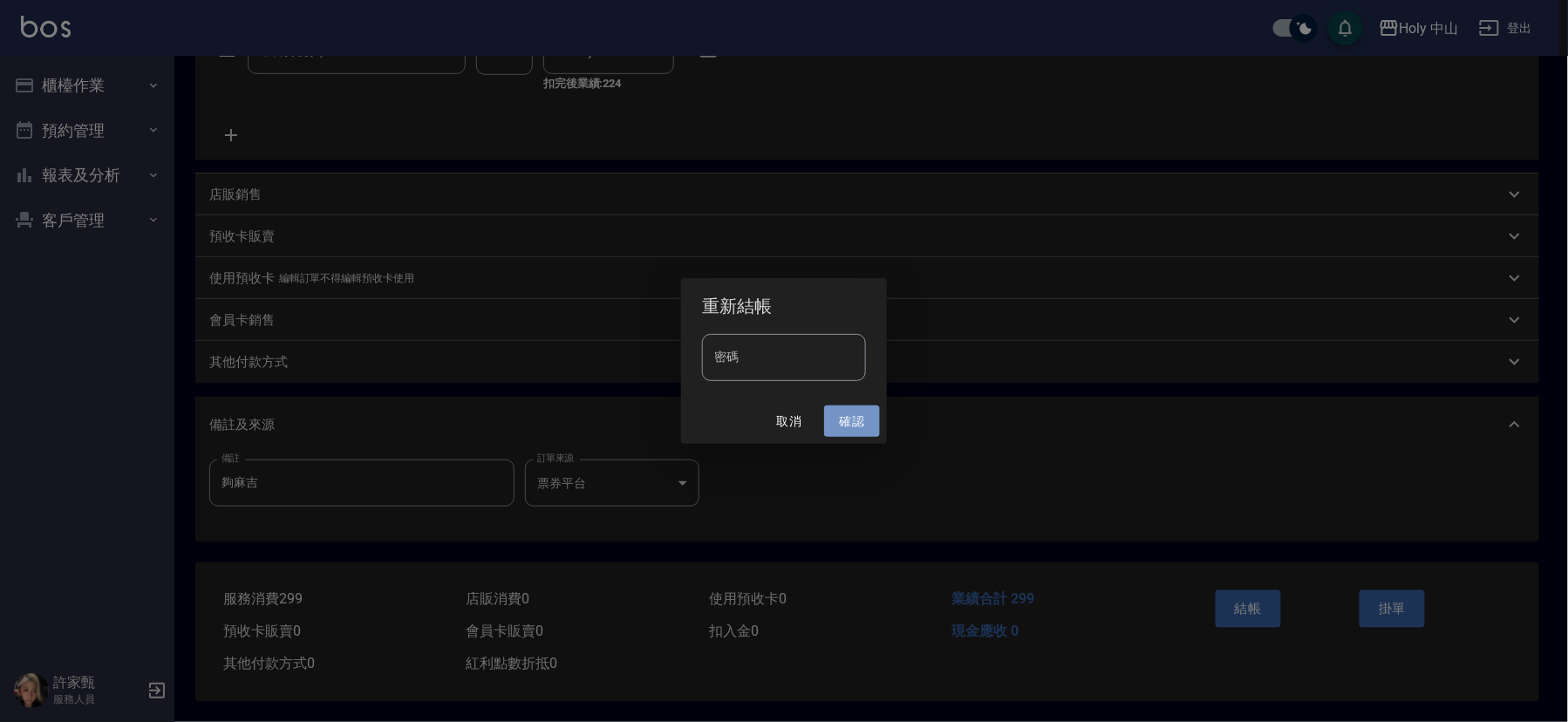
click at [855, 423] on button "確認" at bounding box center [851, 421] width 56 height 32
